Goal: Task Accomplishment & Management: Complete application form

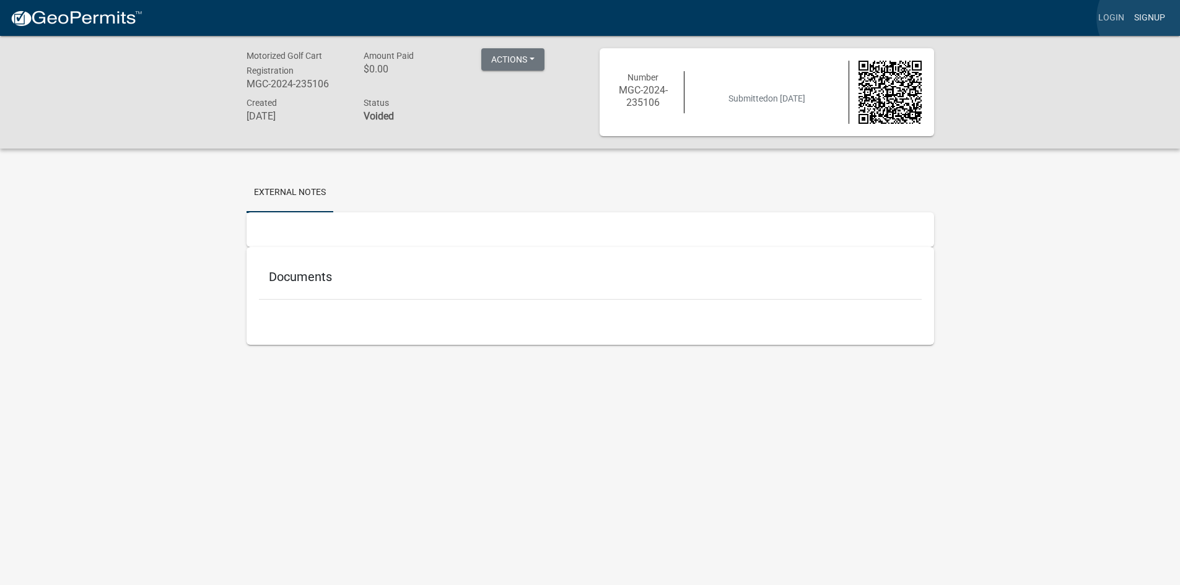
click at [1147, 18] on link "Signup" at bounding box center [1149, 18] width 41 height 24
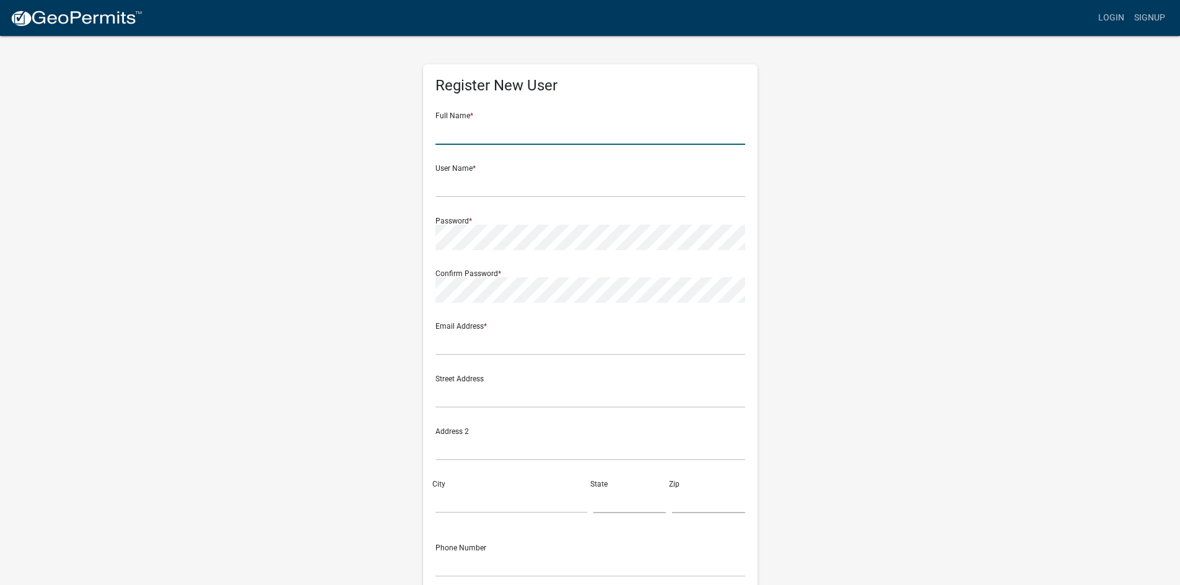
click at [484, 124] on input "text" at bounding box center [590, 132] width 310 height 25
type input "Cory Knust"
click at [486, 185] on input "text" at bounding box center [590, 184] width 310 height 25
type input "Cory Knust"
click at [341, 259] on div "Register New User Full Name * Cory Knust User Name * Cory Knust Password * Conf…" at bounding box center [590, 366] width 706 height 663
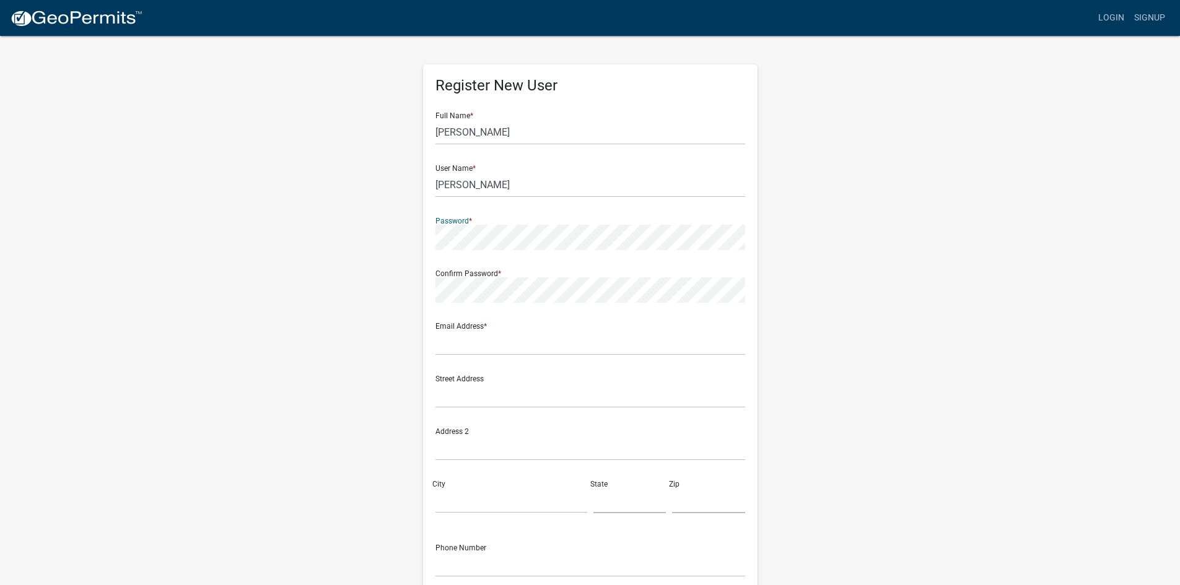
click at [140, 256] on wm-register-view "more_horiz Login Signup Register New User Full Name * Cory Knust User Name * Co…" at bounding box center [590, 348] width 1180 height 697
click at [480, 344] on input "text" at bounding box center [590, 342] width 310 height 25
type input "C"
type input "cdknust70@icloud.com"
click at [509, 396] on input "text" at bounding box center [590, 395] width 310 height 25
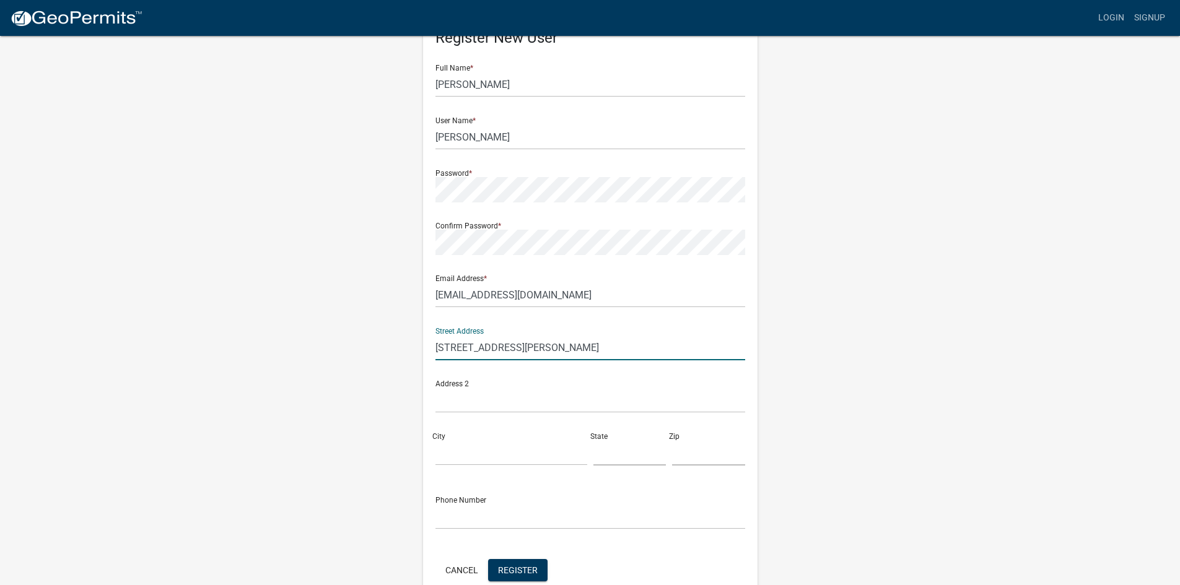
scroll to position [112, 0]
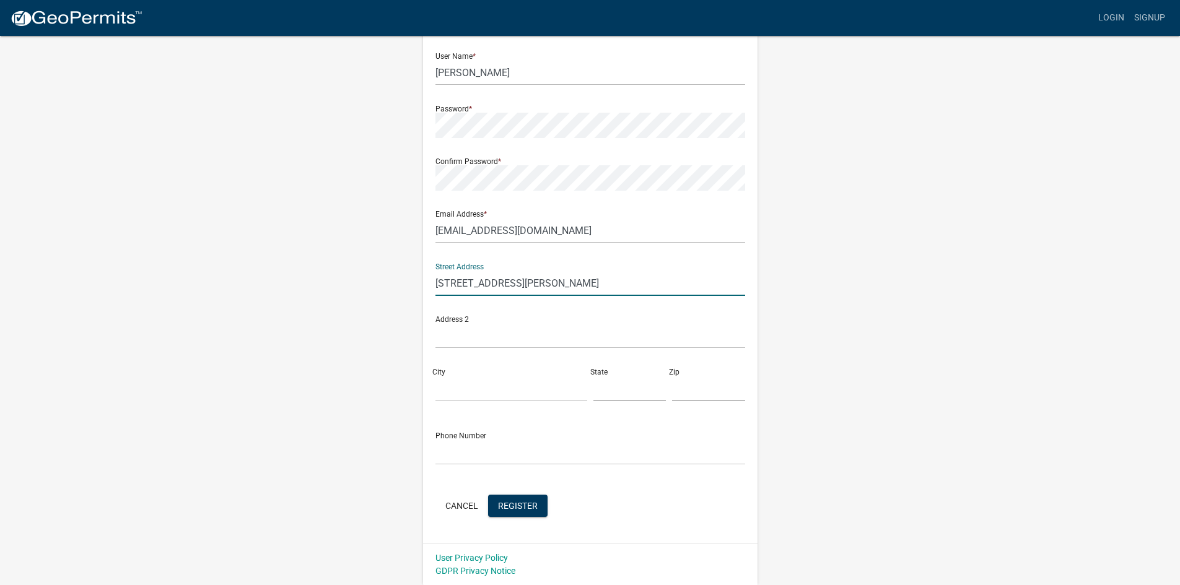
type input "1111 Ann Parkway"
click at [494, 380] on input "City" at bounding box center [511, 388] width 152 height 25
type input "Indianola"
type input "Iowa"
type input "50125"
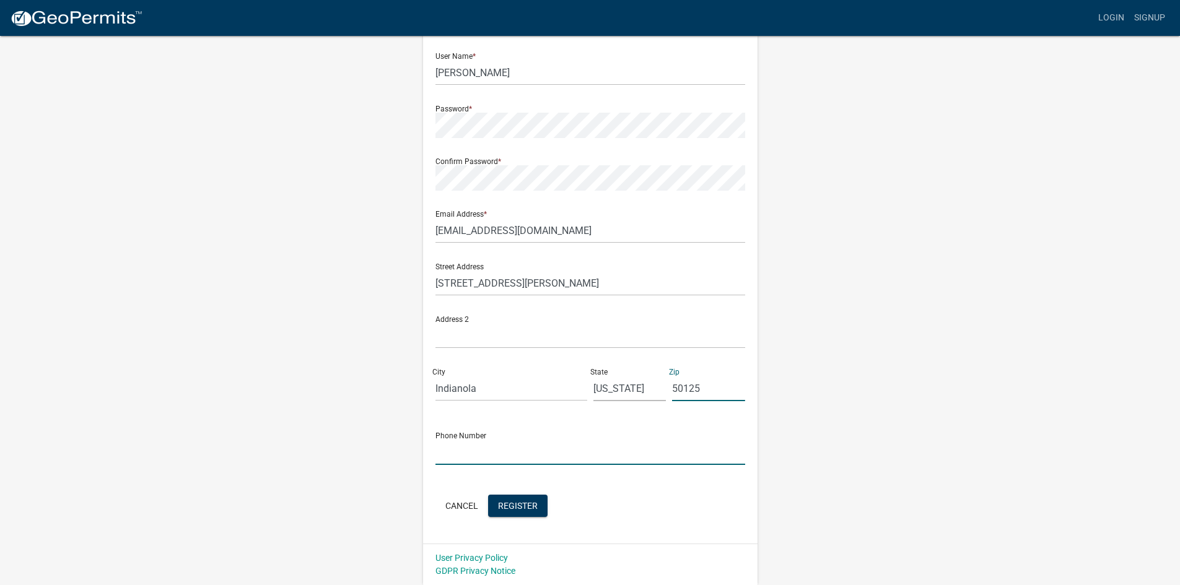
click at [529, 449] on input "text" at bounding box center [590, 452] width 310 height 25
type input "515-707-1269"
click at [531, 503] on span "Register" at bounding box center [518, 505] width 40 height 10
click at [513, 505] on span "Register" at bounding box center [518, 505] width 40 height 10
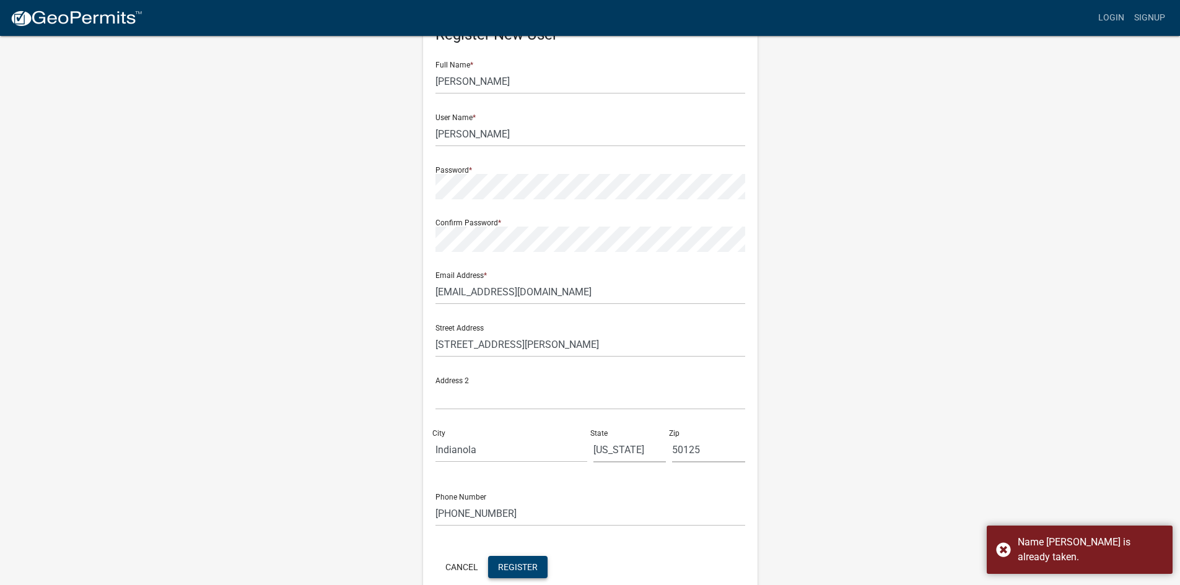
scroll to position [0, 0]
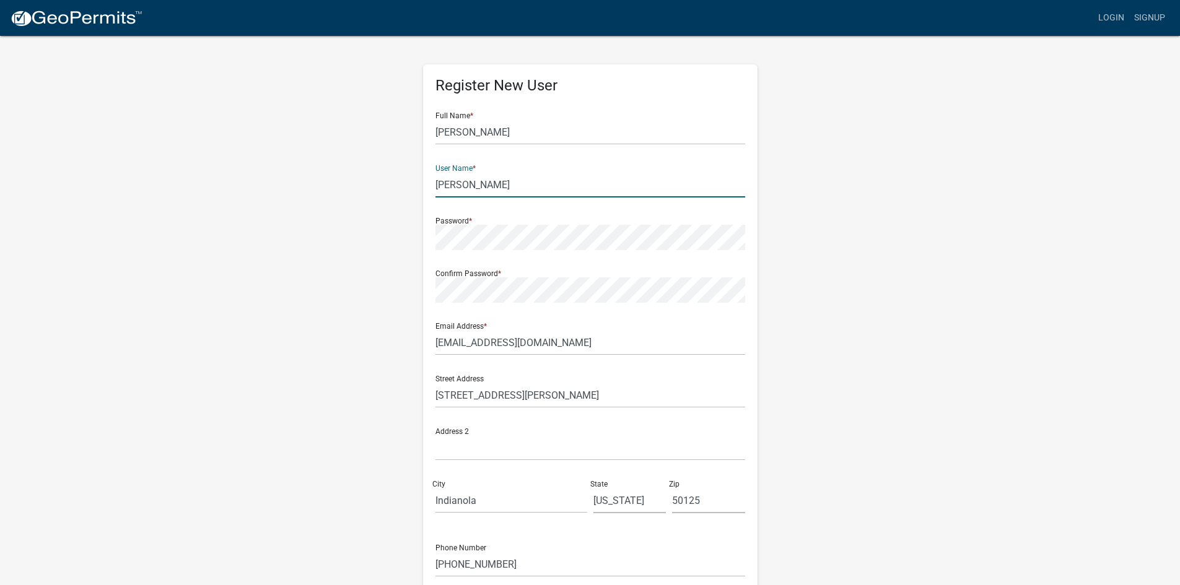
drag, startPoint x: 512, startPoint y: 181, endPoint x: 326, endPoint y: 212, distance: 188.2
click at [326, 212] on div "Register New User Full Name * Cory Knust User Name * Cory Knust Password * Conf…" at bounding box center [590, 366] width 706 height 663
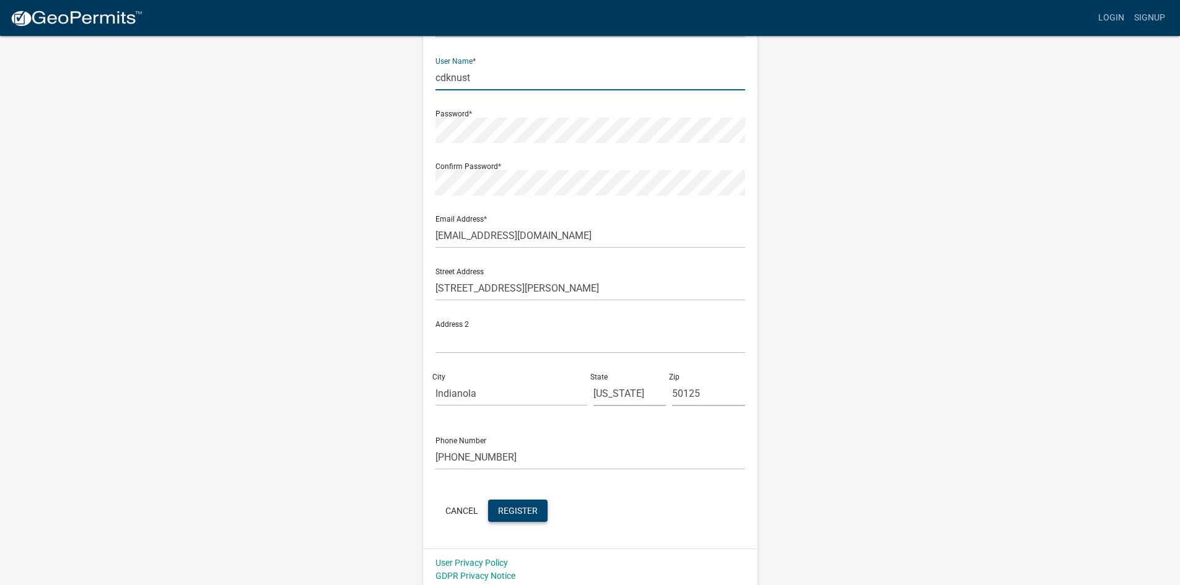
scroll to position [112, 0]
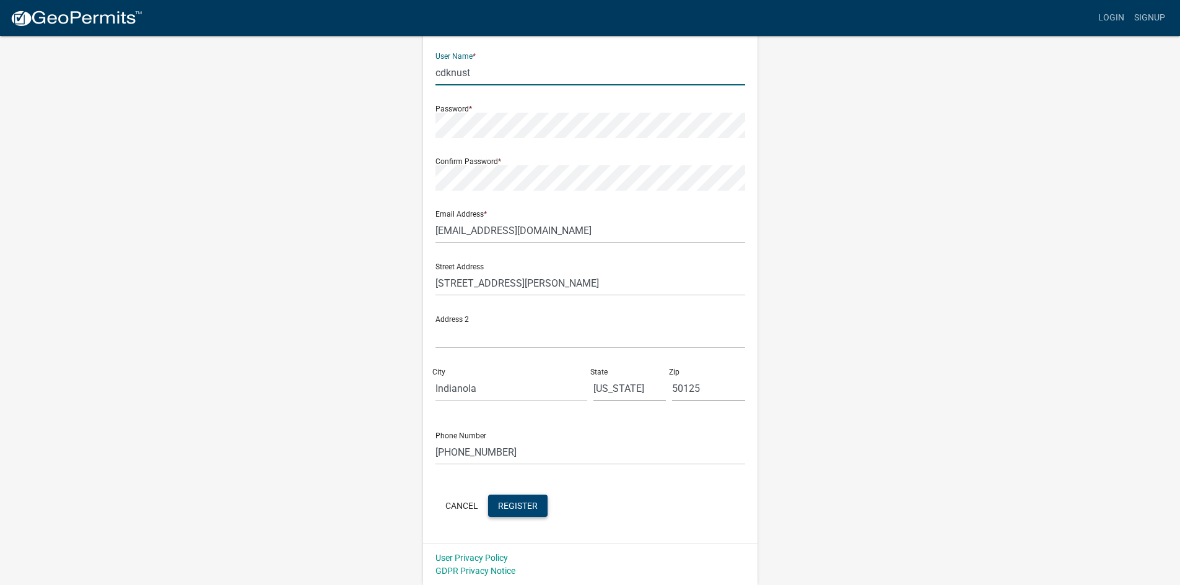
type input "cdknust"
click at [512, 504] on span "Register" at bounding box center [518, 505] width 40 height 10
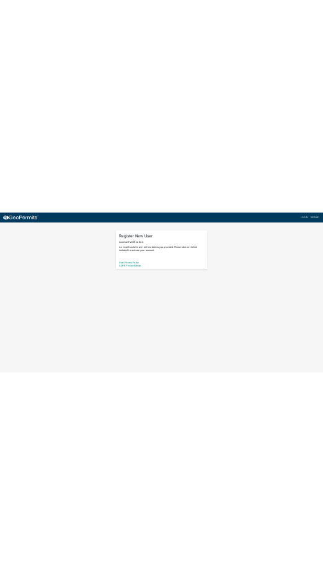
scroll to position [0, 0]
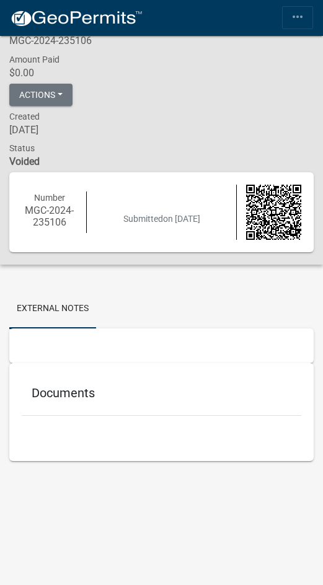
scroll to position [36, 0]
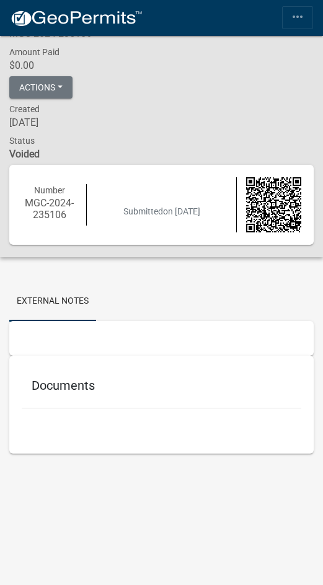
click at [66, 385] on h5 "Documents" at bounding box center [161, 385] width 259 height 15
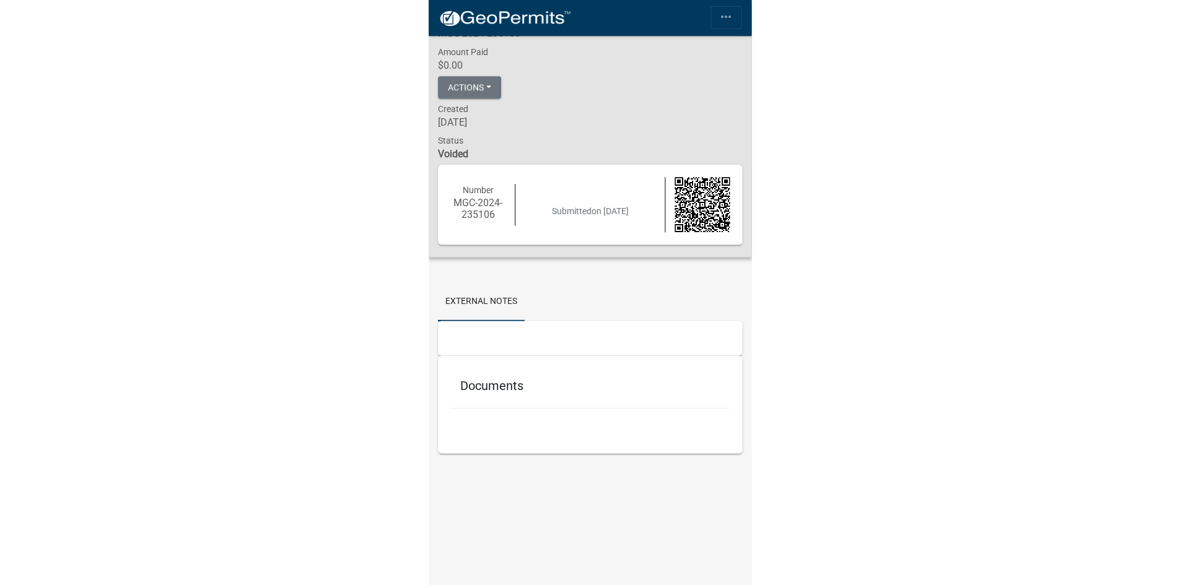
scroll to position [0, 0]
